Goal: Task Accomplishment & Management: Manage account settings

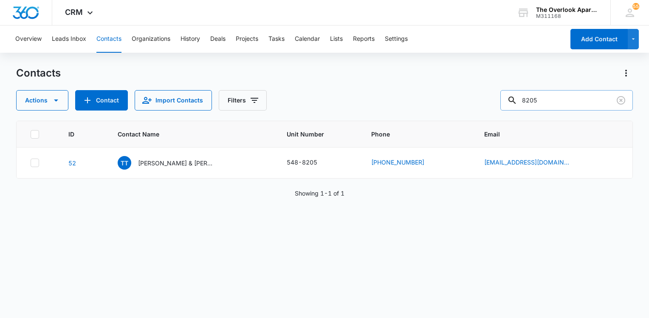
click at [588, 101] on input "8205" at bounding box center [566, 100] width 133 height 20
click at [587, 99] on input "8205" at bounding box center [566, 100] width 133 height 20
click at [588, 99] on input "8205" at bounding box center [566, 100] width 133 height 20
click at [589, 106] on input "8205" at bounding box center [566, 100] width 133 height 20
click at [590, 106] on input "8205" at bounding box center [566, 100] width 133 height 20
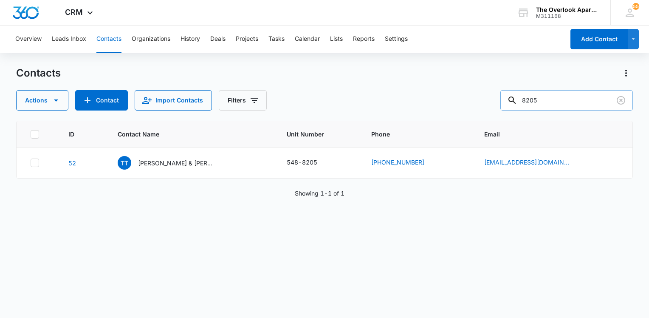
click at [590, 106] on input "8205" at bounding box center [566, 100] width 133 height 20
type input "2"
type input "10208"
click at [161, 161] on p "[PERSON_NAME] & [PERSON_NAME]" at bounding box center [176, 162] width 76 height 9
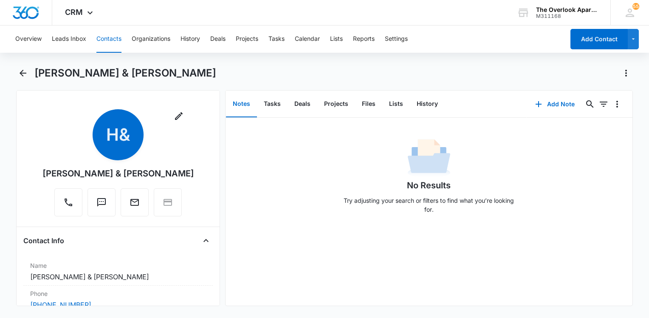
scroll to position [170, 0]
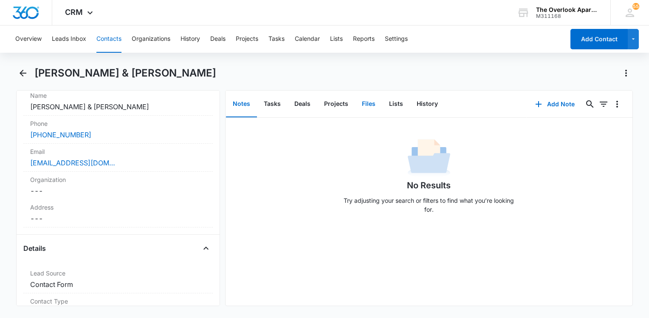
click at [373, 103] on button "Files" at bounding box center [368, 104] width 27 height 26
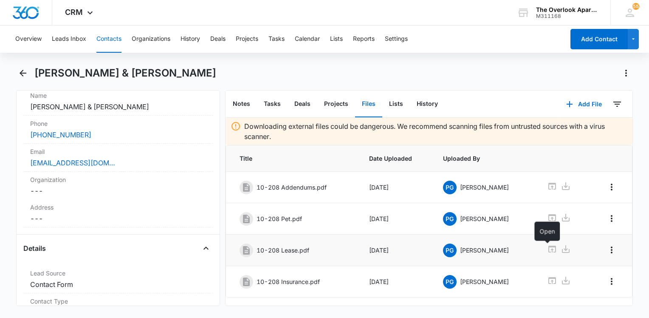
click at [547, 250] on icon at bounding box center [552, 249] width 10 height 10
click at [541, 186] on td at bounding box center [562, 187] width 51 height 31
click at [548, 186] on icon at bounding box center [552, 186] width 8 height 7
click at [551, 281] on icon at bounding box center [552, 280] width 10 height 10
